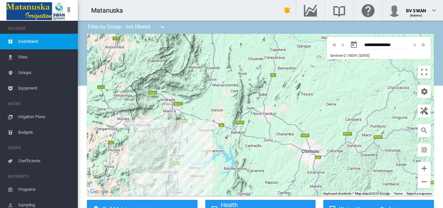
click at [33, 118] on span "Irrigation Plans" at bounding box center [45, 117] width 54 height 16
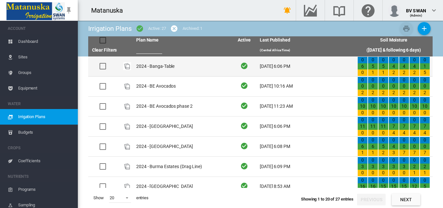
click at [171, 64] on td "2024 - Banga-Table" at bounding box center [183, 66] width 98 height 20
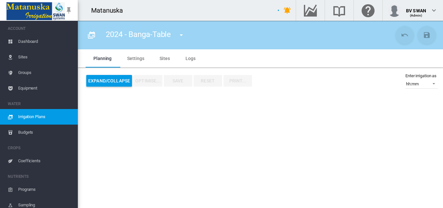
type input "**********"
type input "****"
type input "*****"
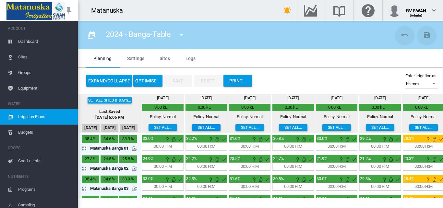
click at [203, 124] on div "Mon, Aug 11 0.00 kL Policy: Normal Set all..." at bounding box center [206, 114] width 42 height 38
click at [204, 126] on button "Set all..." at bounding box center [206, 127] width 29 height 6
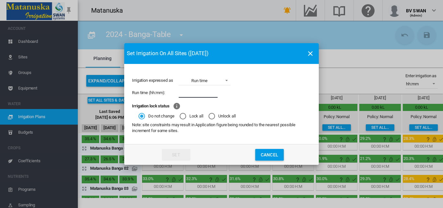
click at [192, 94] on input "Irrigation expressed ..." at bounding box center [198, 93] width 39 height 10
type input "****"
click at [185, 152] on button "Set" at bounding box center [176, 155] width 29 height 12
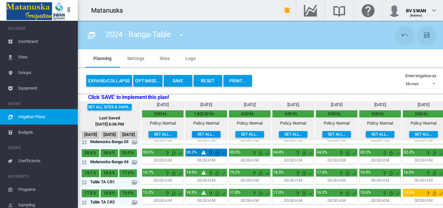
scroll to position [13, 0]
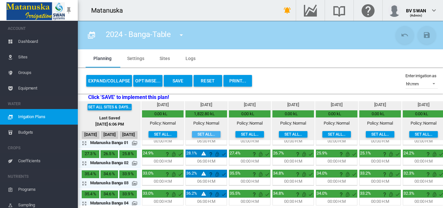
click at [201, 133] on button "Set all..." at bounding box center [206, 134] width 29 height 6
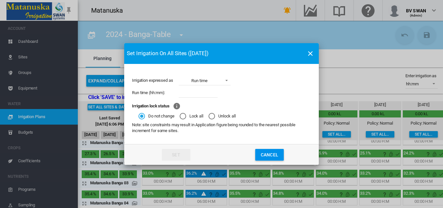
click at [185, 93] on input "Irrigation expressed ..." at bounding box center [198, 93] width 39 height 10
type input "****"
click at [175, 149] on button "Set" at bounding box center [176, 155] width 29 height 12
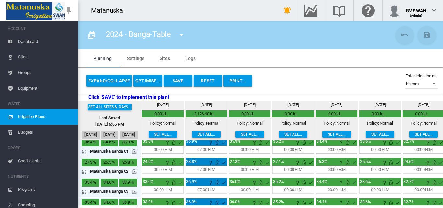
scroll to position [0, 0]
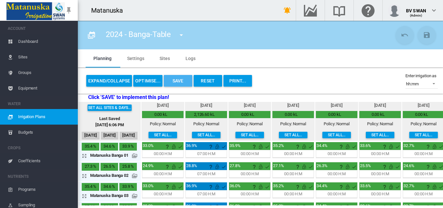
click at [176, 80] on button "Save" at bounding box center [178, 81] width 29 height 12
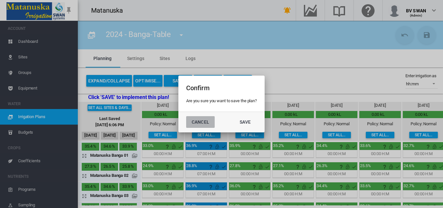
click at [196, 123] on button "Cancel" at bounding box center [200, 122] width 29 height 12
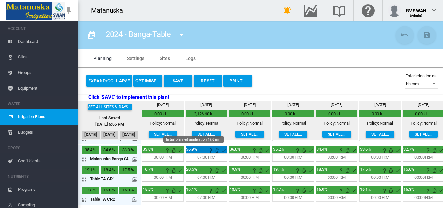
scroll to position [77, 0]
click at [181, 79] on button "Save" at bounding box center [178, 81] width 29 height 12
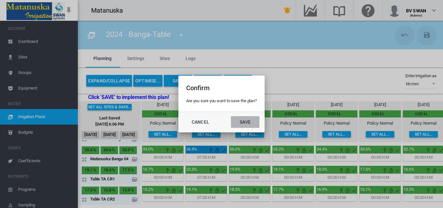
click at [248, 122] on button "Save" at bounding box center [245, 122] width 29 height 12
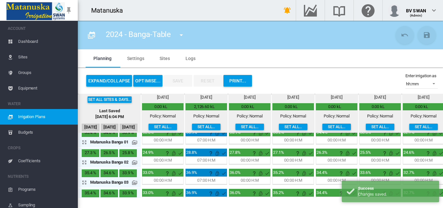
scroll to position [0, 0]
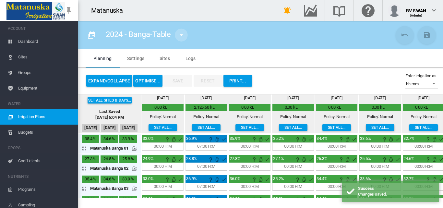
click at [180, 35] on md-icon "icon-menu-down" at bounding box center [181, 35] width 8 height 8
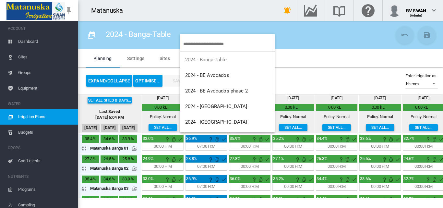
click at [326, 78] on md-backdrop at bounding box center [221, 104] width 443 height 208
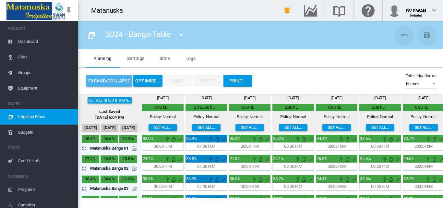
click at [109, 78] on button "Expand/Collapse" at bounding box center [109, 81] width 46 height 12
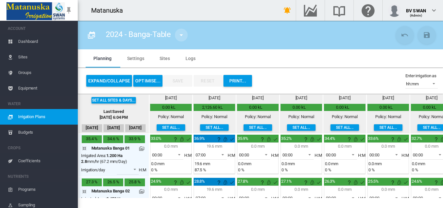
click at [182, 33] on md-icon "icon-menu-down" at bounding box center [181, 35] width 8 height 8
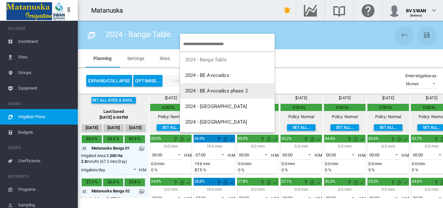
click at [209, 92] on span "2024 - BE Avocados phase 2" at bounding box center [216, 91] width 63 height 6
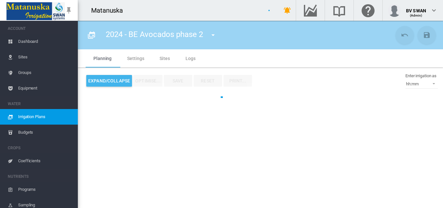
type input "**********"
type input "**"
type input "******"
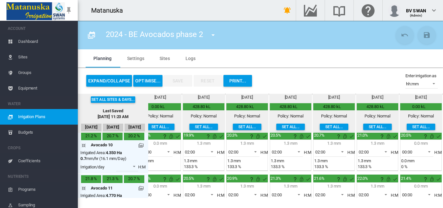
scroll to position [0, 16]
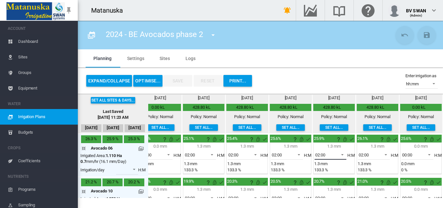
click at [339, 154] on span at bounding box center [341, 154] width 8 height 6
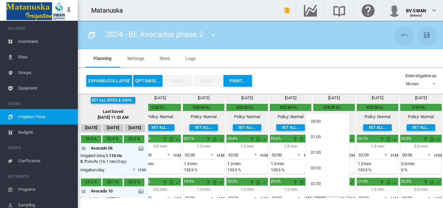
scroll to position [13, 0]
click at [320, 182] on md-option "03:00" at bounding box center [327, 186] width 44 height 16
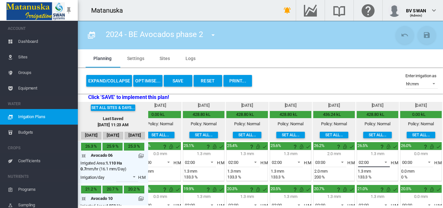
click at [380, 160] on span at bounding box center [384, 162] width 8 height 6
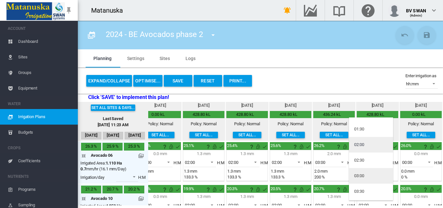
scroll to position [42, 0]
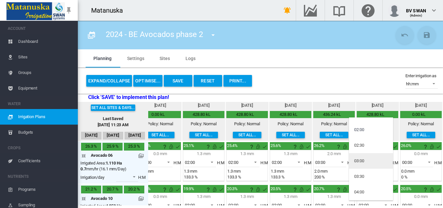
click at [367, 161] on md-option "03:00" at bounding box center [371, 161] width 44 height 16
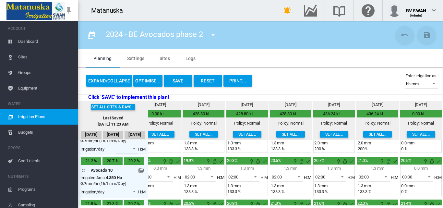
scroll to position [32, 16]
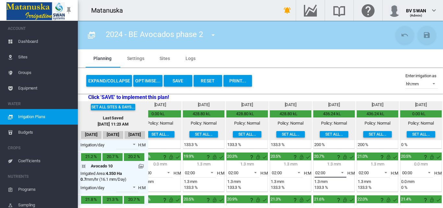
click at [339, 172] on span at bounding box center [341, 172] width 8 height 6
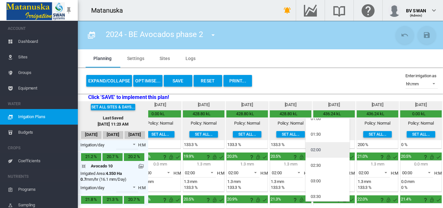
scroll to position [32, 0]
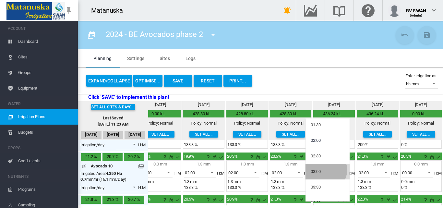
click at [325, 170] on md-option "03:00" at bounding box center [327, 172] width 44 height 16
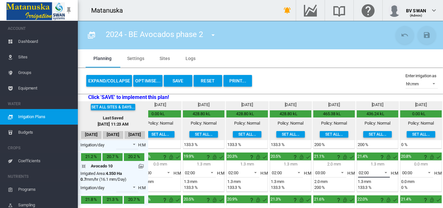
click at [380, 172] on span at bounding box center [384, 172] width 8 height 6
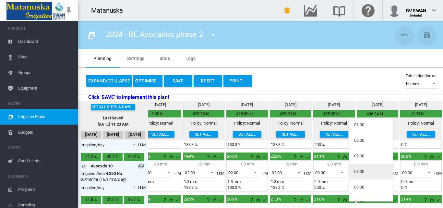
click at [364, 173] on div "03:00" at bounding box center [359, 172] width 10 height 6
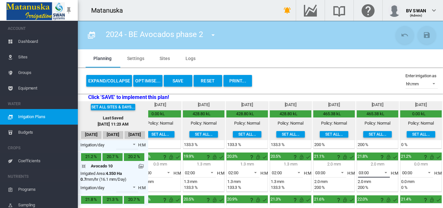
scroll to position [65, 16]
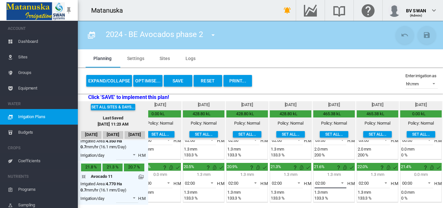
click at [338, 184] on span at bounding box center [341, 182] width 8 height 6
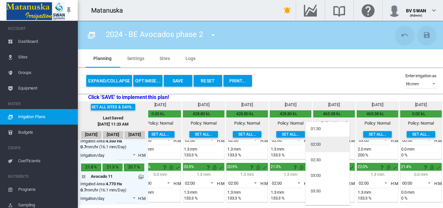
scroll to position [32, 0]
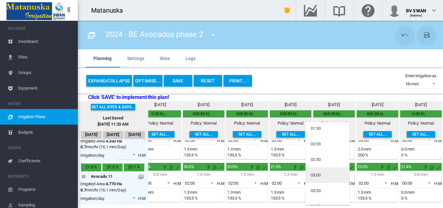
click at [331, 176] on md-option "03:00" at bounding box center [327, 175] width 44 height 16
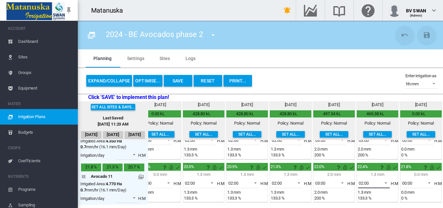
click at [380, 182] on span at bounding box center [384, 182] width 8 height 6
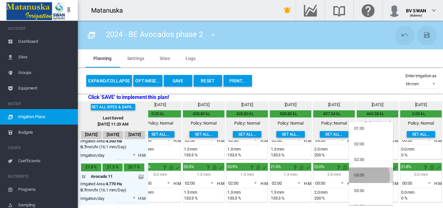
click at [366, 176] on md-option "03:00" at bounding box center [371, 175] width 44 height 16
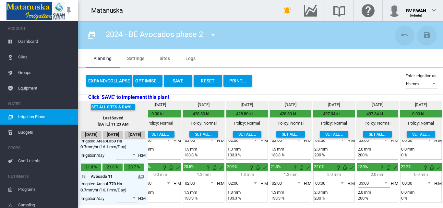
scroll to position [97, 16]
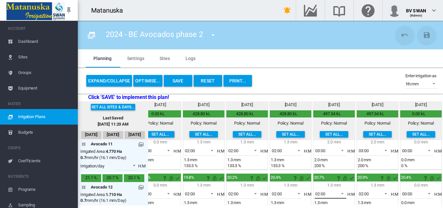
click at [337, 193] on span at bounding box center [341, 193] width 8 height 6
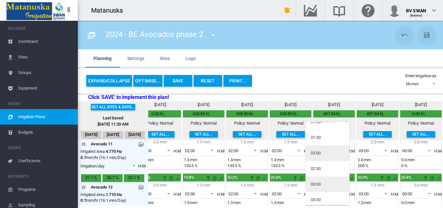
scroll to position [32, 0]
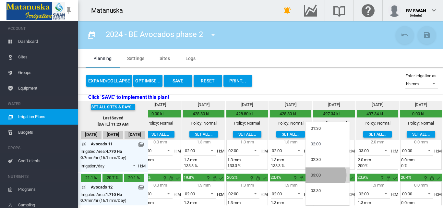
click at [325, 175] on md-option "03:00" at bounding box center [327, 175] width 44 height 16
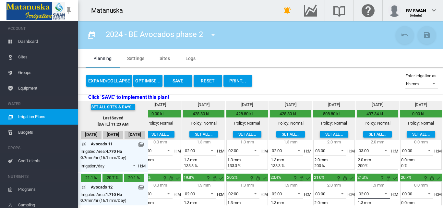
click at [382, 191] on span at bounding box center [384, 193] width 8 height 6
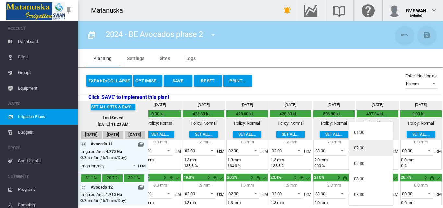
scroll to position [65, 0]
click at [366, 143] on md-option "03:00" at bounding box center [371, 143] width 44 height 16
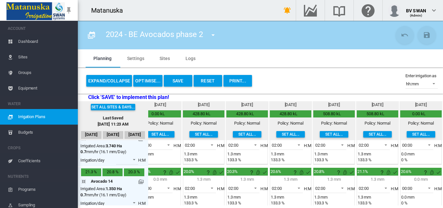
scroll to position [195, 16]
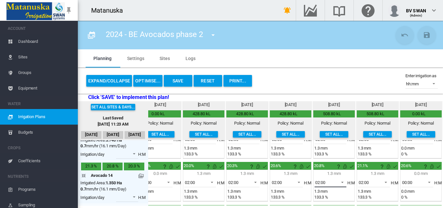
click at [338, 181] on span at bounding box center [341, 182] width 8 height 6
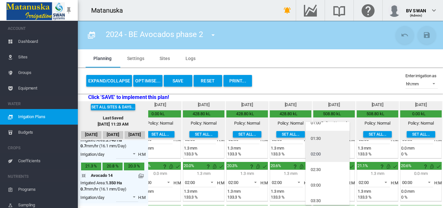
scroll to position [32, 0]
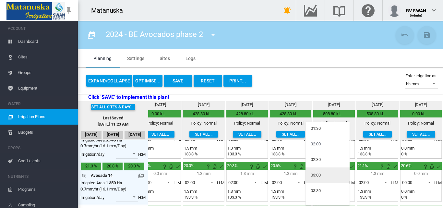
click at [332, 174] on md-option "03:00" at bounding box center [327, 175] width 44 height 16
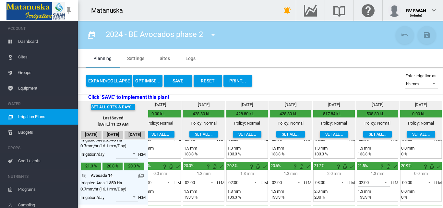
click at [380, 182] on span at bounding box center [384, 182] width 8 height 6
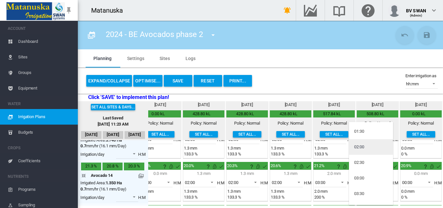
scroll to position [65, 0]
click at [365, 145] on md-option "03:00" at bounding box center [371, 143] width 44 height 16
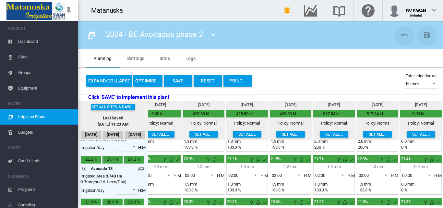
scroll to position [162, 16]
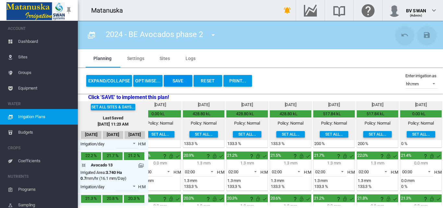
click at [179, 81] on button "Save" at bounding box center [178, 81] width 29 height 12
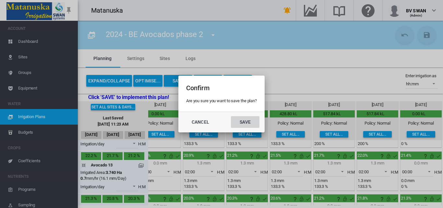
click at [244, 122] on button "Save" at bounding box center [245, 122] width 29 height 12
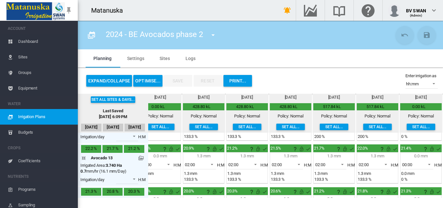
click at [213, 35] on md-icon "icon-menu-down" at bounding box center [213, 35] width 8 height 8
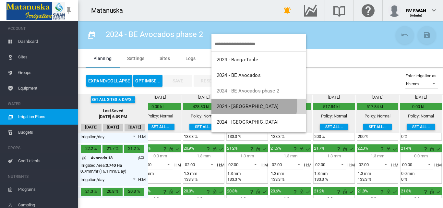
click at [243, 105] on span "2024 - [GEOGRAPHIC_DATA]" at bounding box center [248, 106] width 62 height 6
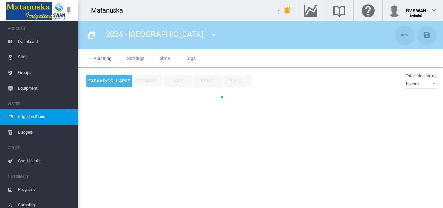
type input "**********"
type input "**"
type input "******"
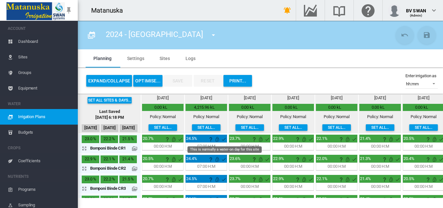
scroll to position [162, 0]
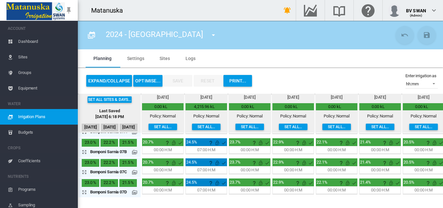
click at [209, 34] on md-icon "icon-menu-down" at bounding box center [213, 35] width 8 height 8
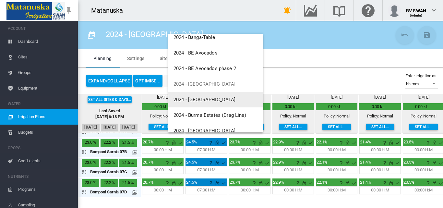
scroll to position [32, 0]
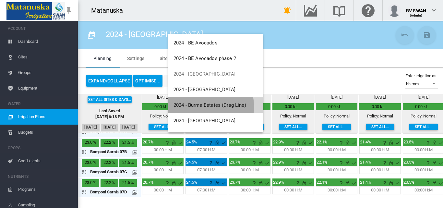
click at [197, 107] on span "2024 - Burma Estates (Drag Line)" at bounding box center [209, 105] width 73 height 6
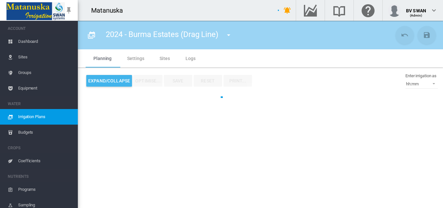
type input "**********"
type input "**"
type input "******"
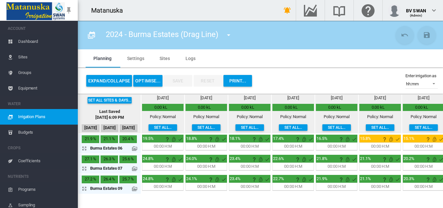
scroll to position [1, 0]
click at [204, 126] on button "Set all..." at bounding box center [206, 127] width 29 height 6
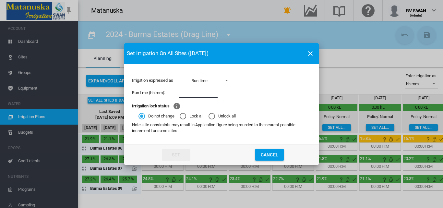
click at [196, 91] on input "Irrigation expressed ..." at bounding box center [198, 93] width 39 height 10
type input "****"
click at [178, 155] on button "Set" at bounding box center [176, 155] width 29 height 12
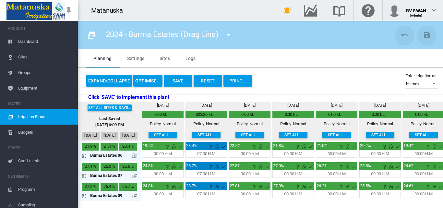
scroll to position [0, 0]
click at [180, 81] on button "Save" at bounding box center [178, 81] width 29 height 12
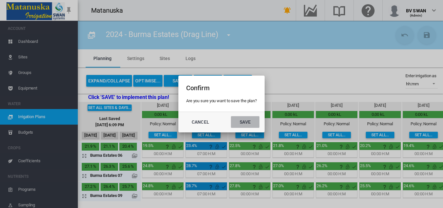
click at [249, 120] on button "Save" at bounding box center [245, 122] width 29 height 12
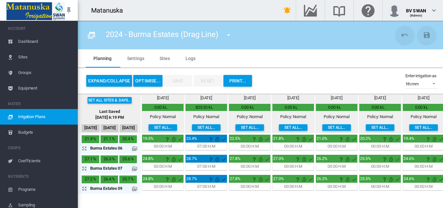
click at [227, 34] on md-icon "icon-menu-down" at bounding box center [229, 35] width 8 height 8
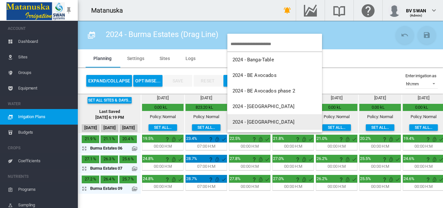
click at [268, 119] on button "2024 - [GEOGRAPHIC_DATA]" at bounding box center [274, 122] width 95 height 16
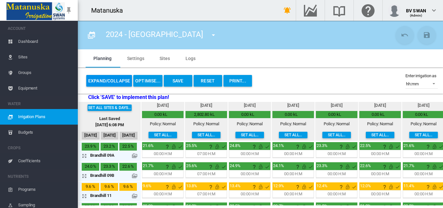
click at [113, 79] on button "Expand/Collapse" at bounding box center [109, 81] width 46 height 12
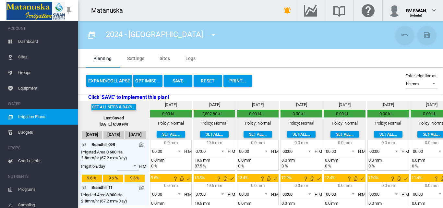
scroll to position [65, 0]
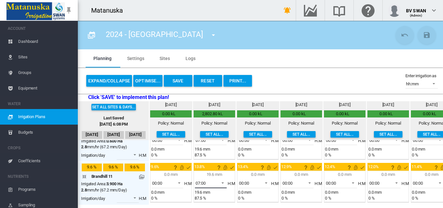
click at [223, 184] on span at bounding box center [221, 182] width 8 height 6
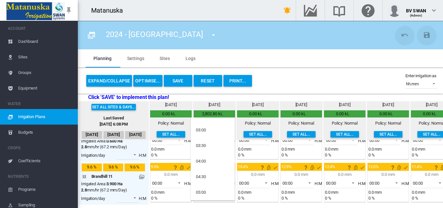
scroll to position [0, 0]
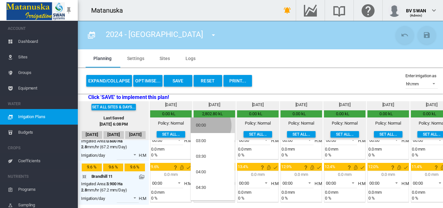
click at [207, 125] on md-option "00:00" at bounding box center [213, 125] width 44 height 16
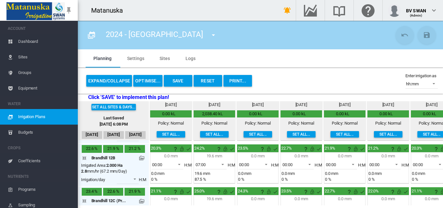
scroll to position [130, 0]
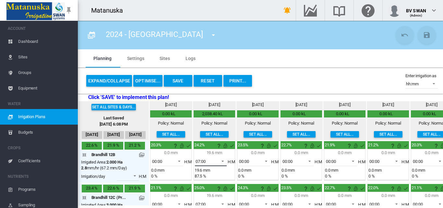
click at [223, 160] on span at bounding box center [221, 161] width 8 height 6
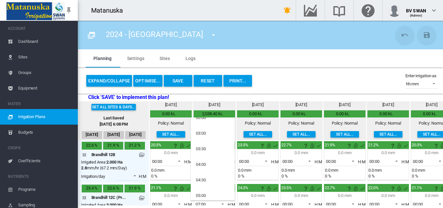
scroll to position [7, 0]
click at [202, 167] on div "04:00" at bounding box center [201, 165] width 10 height 6
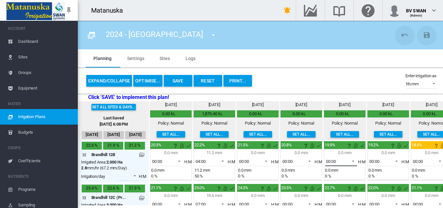
click at [353, 160] on span at bounding box center [351, 161] width 8 height 6
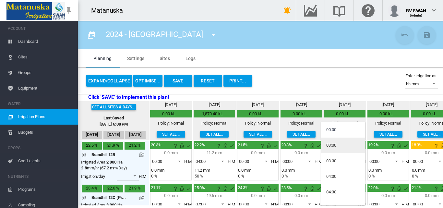
click at [342, 148] on md-option "03:00" at bounding box center [343, 145] width 44 height 16
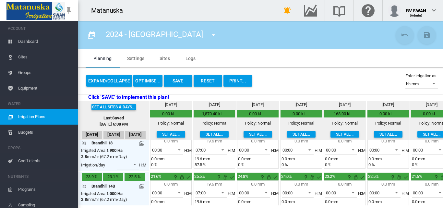
scroll to position [241, 0]
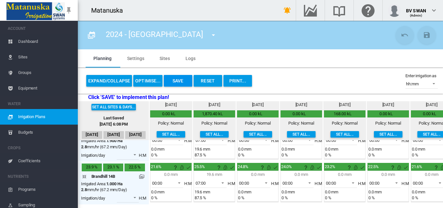
click at [180, 80] on button "Save" at bounding box center [178, 81] width 29 height 12
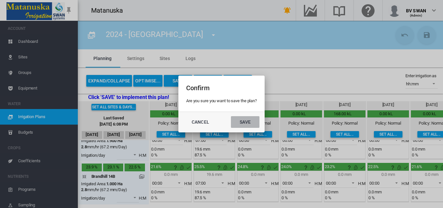
click at [251, 121] on button "Save" at bounding box center [245, 122] width 29 height 12
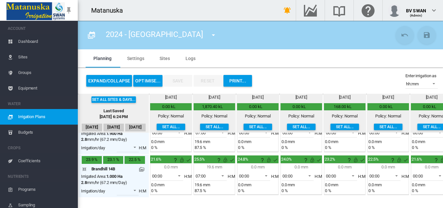
click at [209, 33] on md-icon "icon-menu-down" at bounding box center [213, 35] width 8 height 8
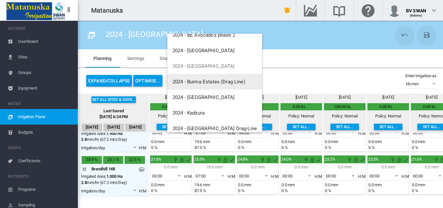
scroll to position [65, 0]
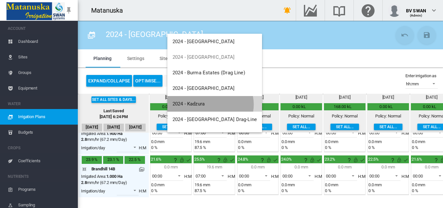
click at [210, 104] on button "2024 - Kadzura" at bounding box center [214, 104] width 95 height 16
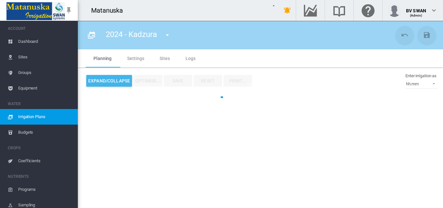
type input "**********"
type input "*"
type input "******"
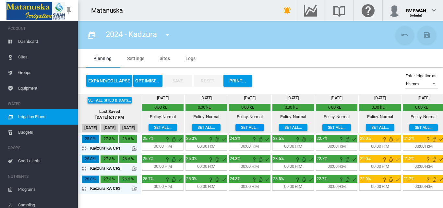
click at [242, 127] on button "Set all..." at bounding box center [249, 127] width 29 height 6
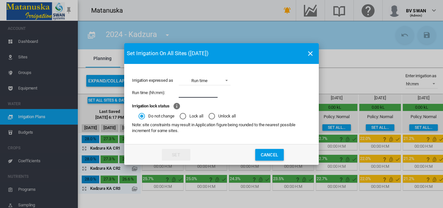
click at [193, 92] on input "Irrigation expressed ..." at bounding box center [198, 93] width 39 height 10
type input "****"
click at [185, 155] on button "Set" at bounding box center [176, 155] width 29 height 12
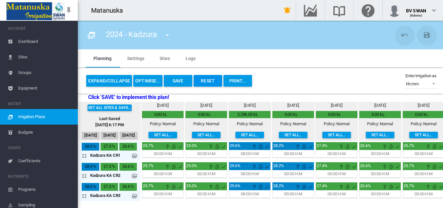
click at [207, 82] on button "Reset" at bounding box center [208, 81] width 29 height 12
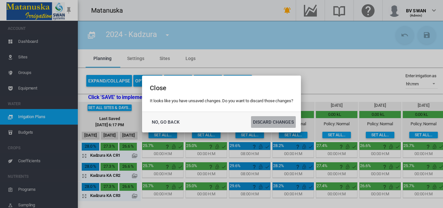
click at [280, 123] on button "DISCARD CHANGES" at bounding box center [273, 122] width 45 height 12
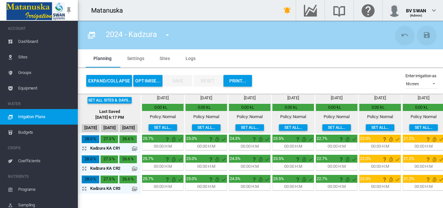
click at [167, 32] on md-icon "icon-menu-down" at bounding box center [167, 35] width 8 height 8
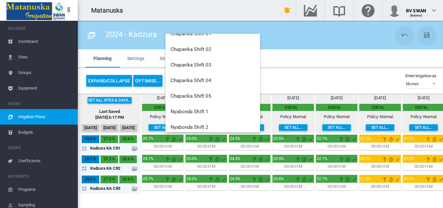
scroll to position [180, 0]
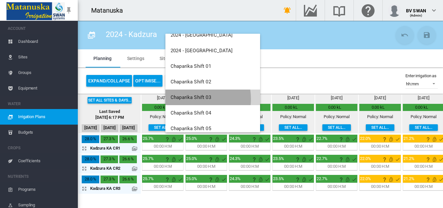
click at [188, 99] on span "Chaparika Shift 03" at bounding box center [191, 97] width 41 height 6
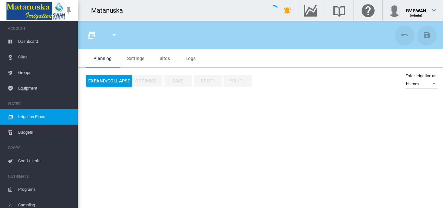
type input "**********"
type input "****"
type input "*****"
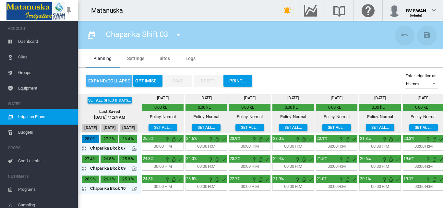
click at [111, 80] on button "Expand/Collapse" at bounding box center [109, 81] width 46 height 12
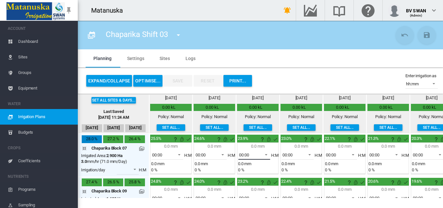
click at [265, 154] on span at bounding box center [264, 154] width 8 height 6
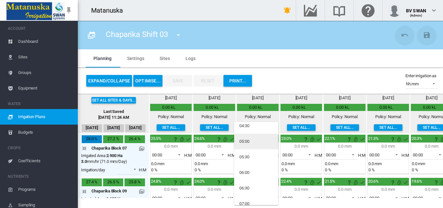
scroll to position [130, 0]
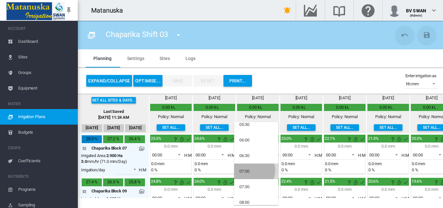
click at [252, 170] on md-option "07:00" at bounding box center [256, 171] width 44 height 16
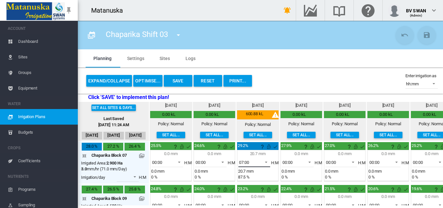
click at [268, 161] on span at bounding box center [264, 162] width 8 height 6
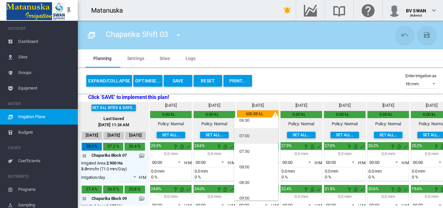
scroll to position [199, 0]
click at [251, 130] on md-option "08:00" at bounding box center [256, 129] width 44 height 16
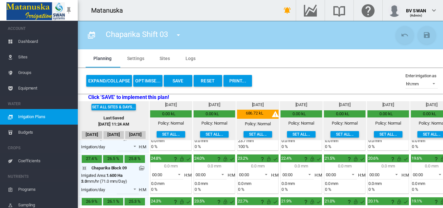
scroll to position [0, 0]
